Goal: Transaction & Acquisition: Subscribe to service/newsletter

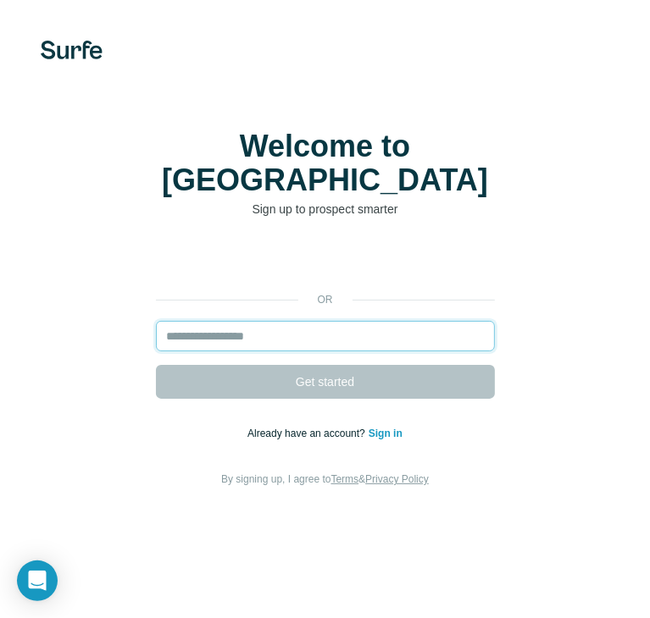
click at [237, 321] on input "email" at bounding box center [325, 336] width 339 height 30
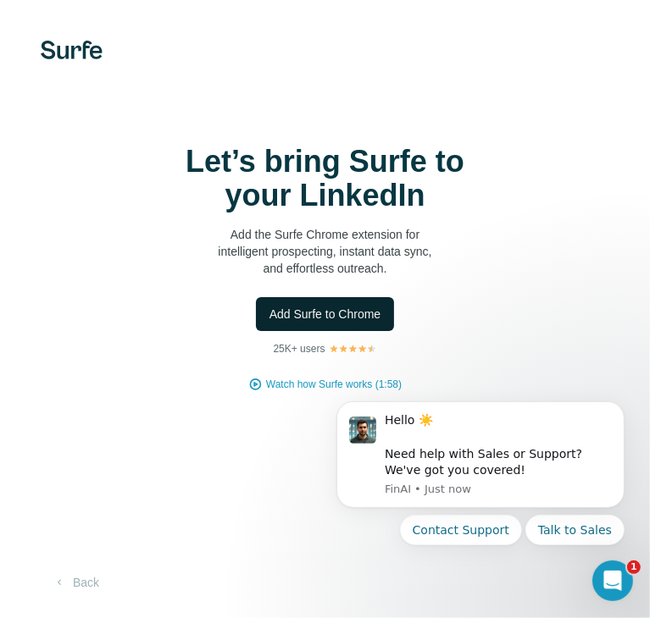
click at [335, 313] on span "Add Surfe to Chrome" at bounding box center [325, 314] width 112 height 17
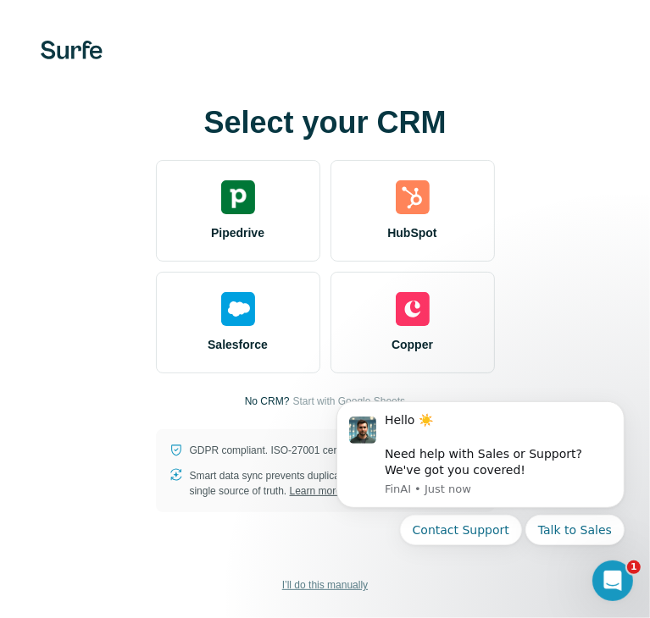
click at [312, 587] on span "I’ll do this manually" at bounding box center [325, 585] width 86 height 15
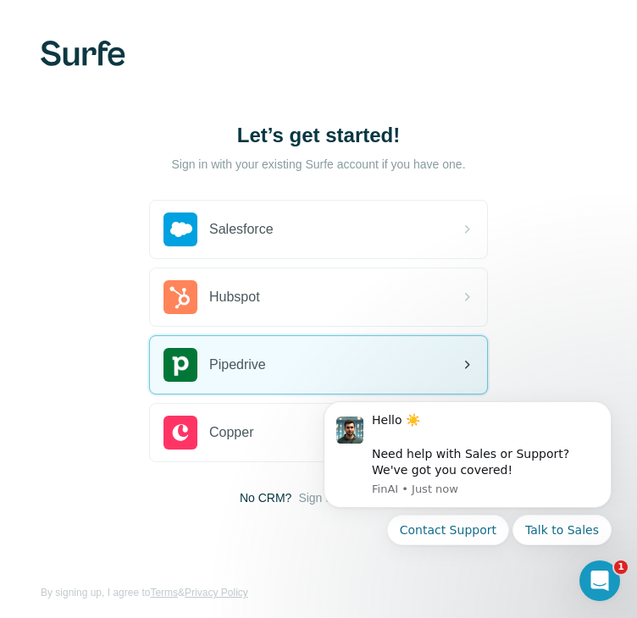
click at [290, 367] on div "Pipedrive" at bounding box center [318, 365] width 337 height 58
